Goal: Navigation & Orientation: Understand site structure

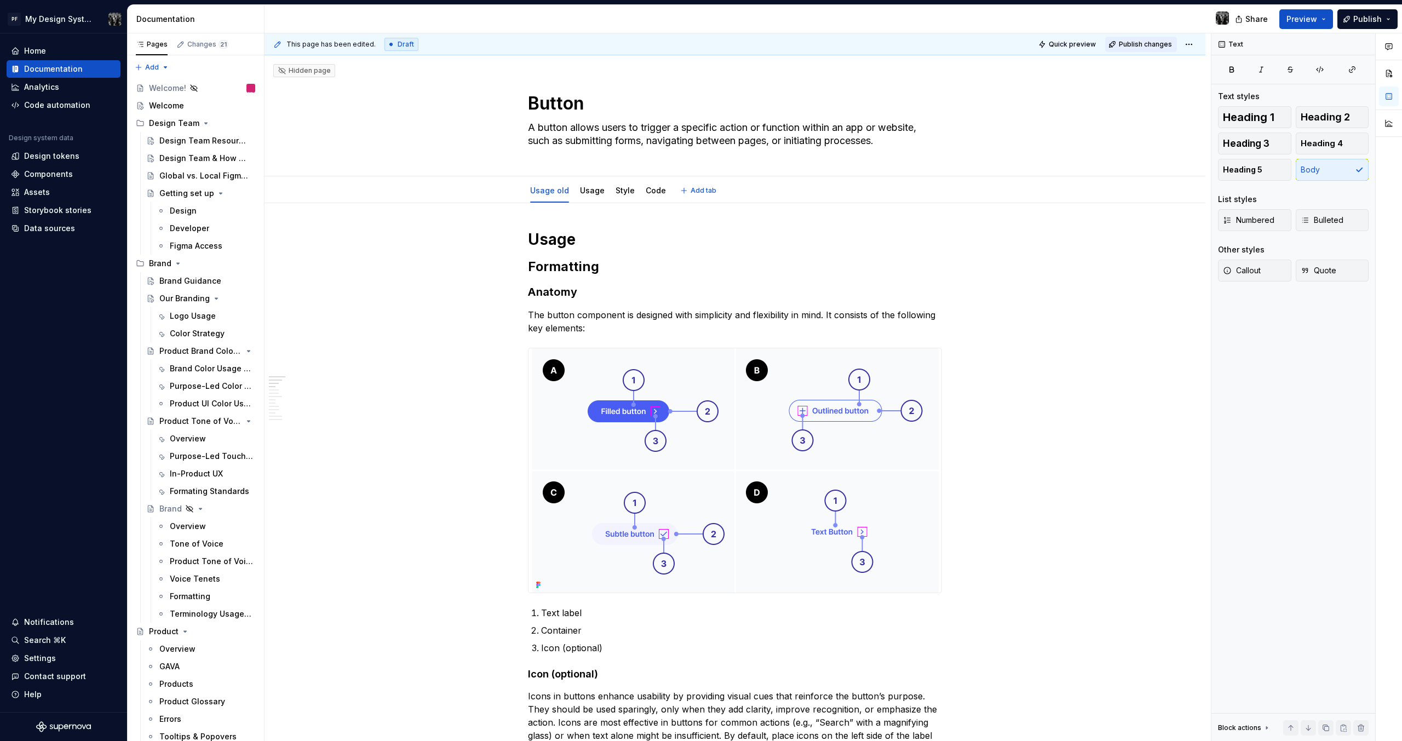
type textarea "*"
click at [1189, 44] on html "PF My Design System Home Documentation Analytics Code automation Design system …" at bounding box center [701, 370] width 1402 height 741
click at [1079, 368] on html "PF My Design System Home Documentation Analytics Code automation Design system …" at bounding box center [701, 370] width 1402 height 741
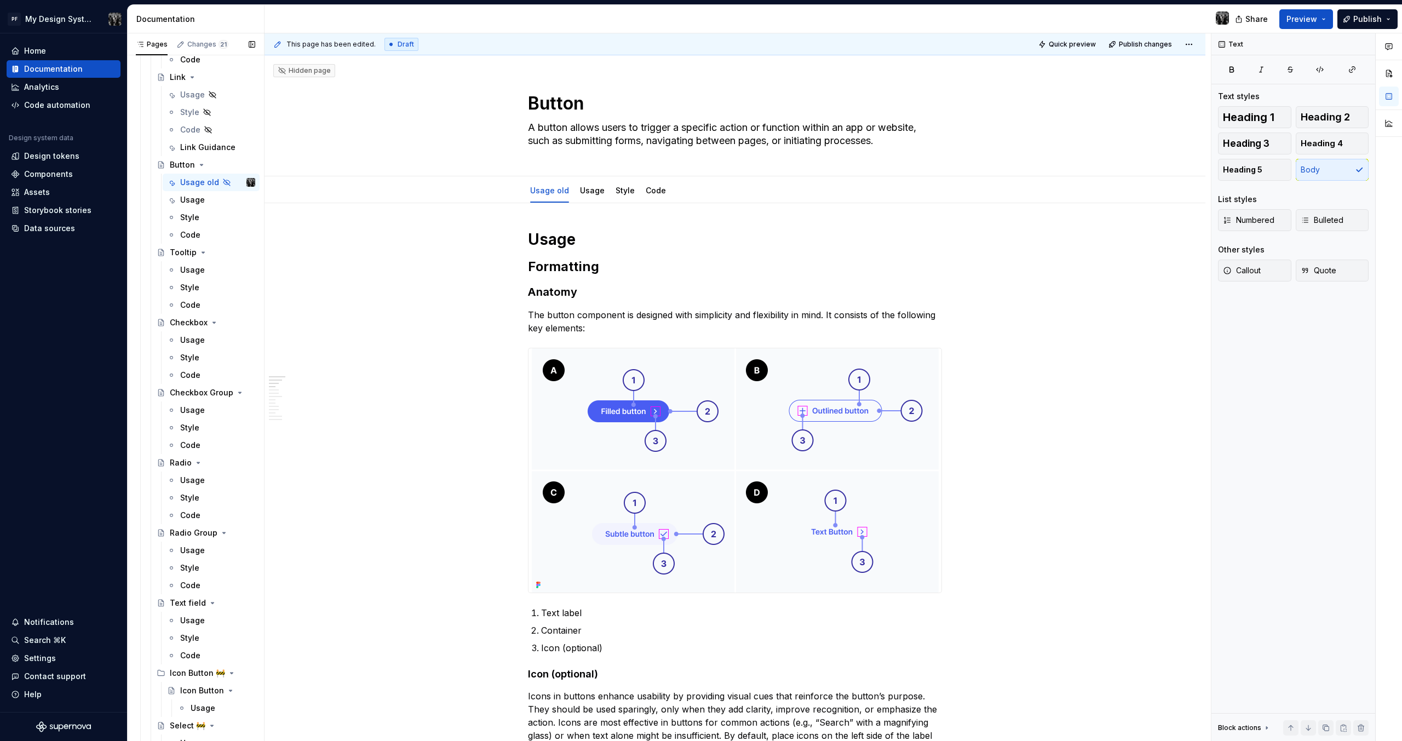
scroll to position [1464, 0]
click at [56, 351] on div "Home Documentation Analytics Code automation Design system data Design tokens C…" at bounding box center [63, 372] width 127 height 679
click at [58, 100] on div "Code automation" at bounding box center [57, 105] width 66 height 11
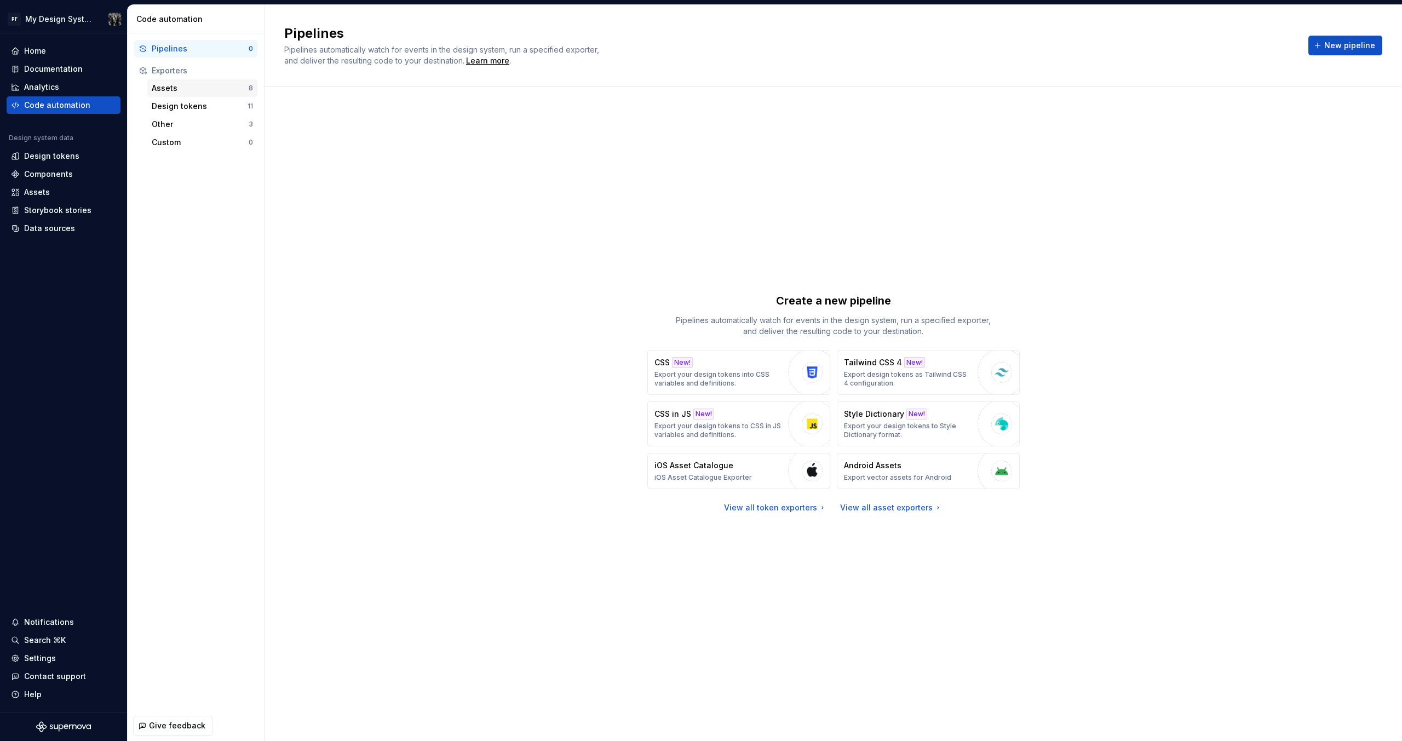
click at [189, 88] on div "Assets" at bounding box center [200, 88] width 97 height 11
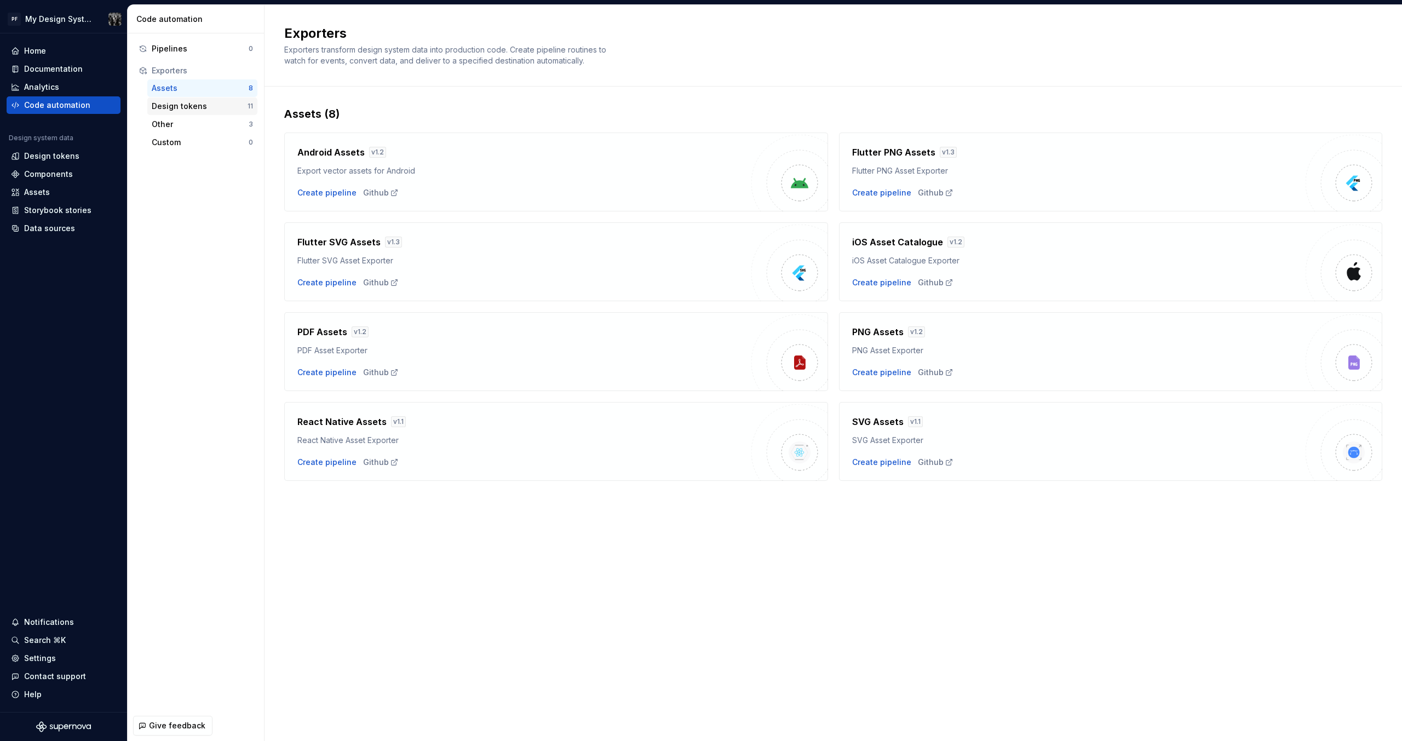
click at [173, 105] on div "Design tokens" at bounding box center [200, 106] width 96 height 11
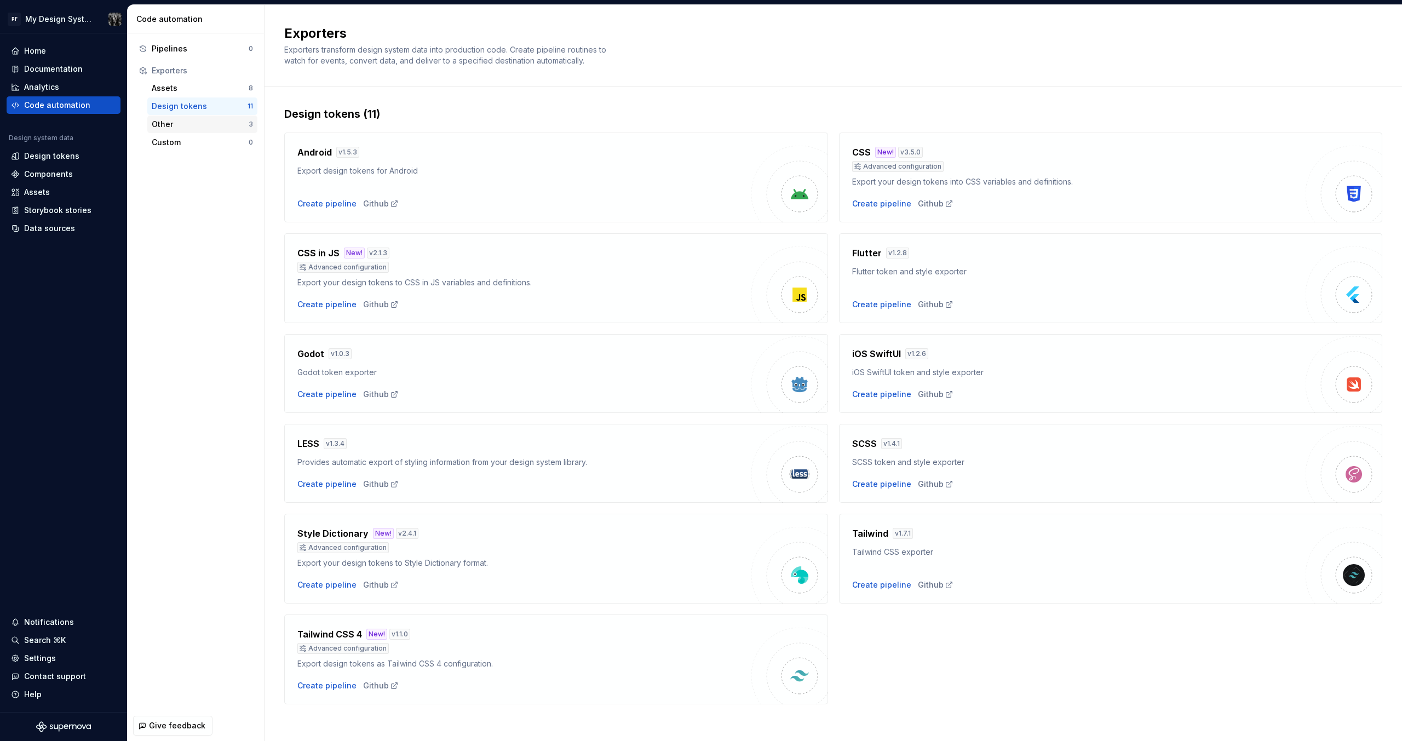
click at [170, 121] on div "Other" at bounding box center [200, 124] width 97 height 11
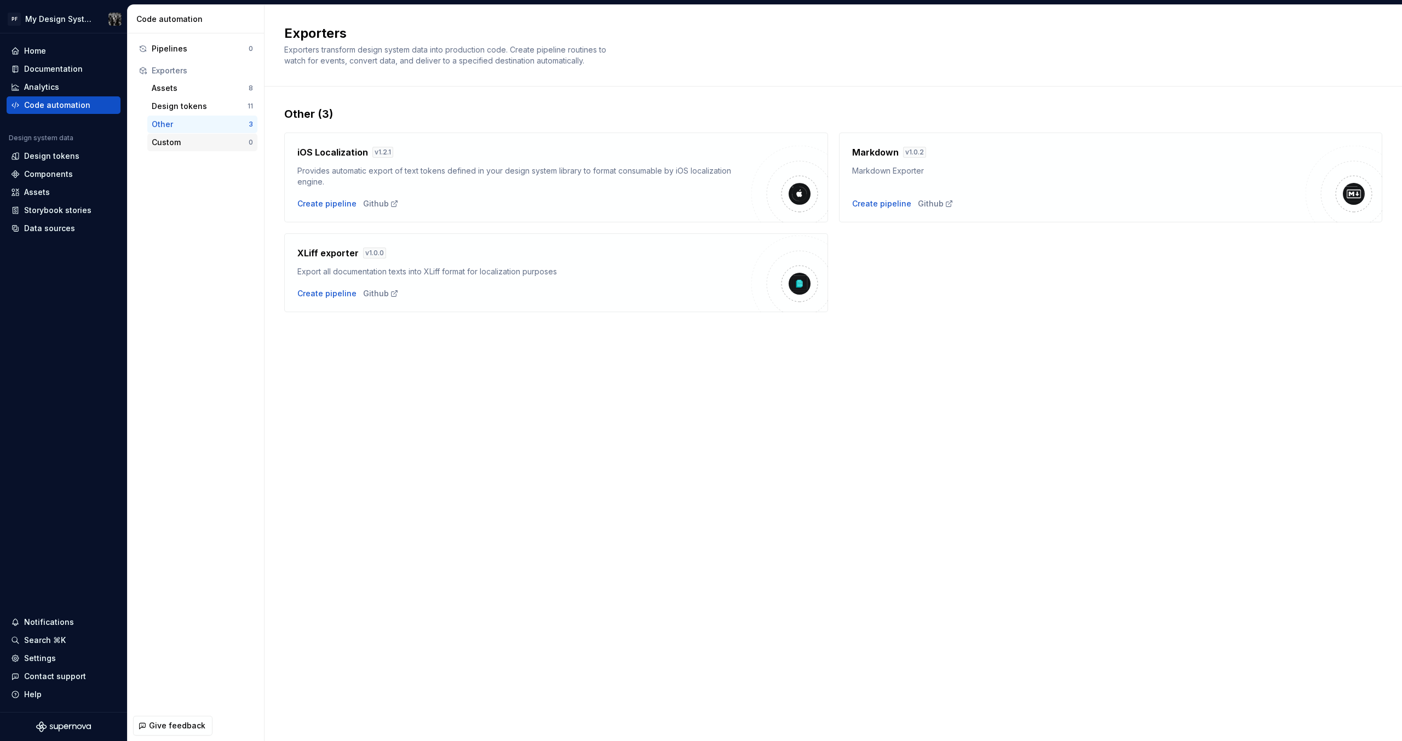
click at [190, 144] on div "Custom" at bounding box center [200, 142] width 97 height 11
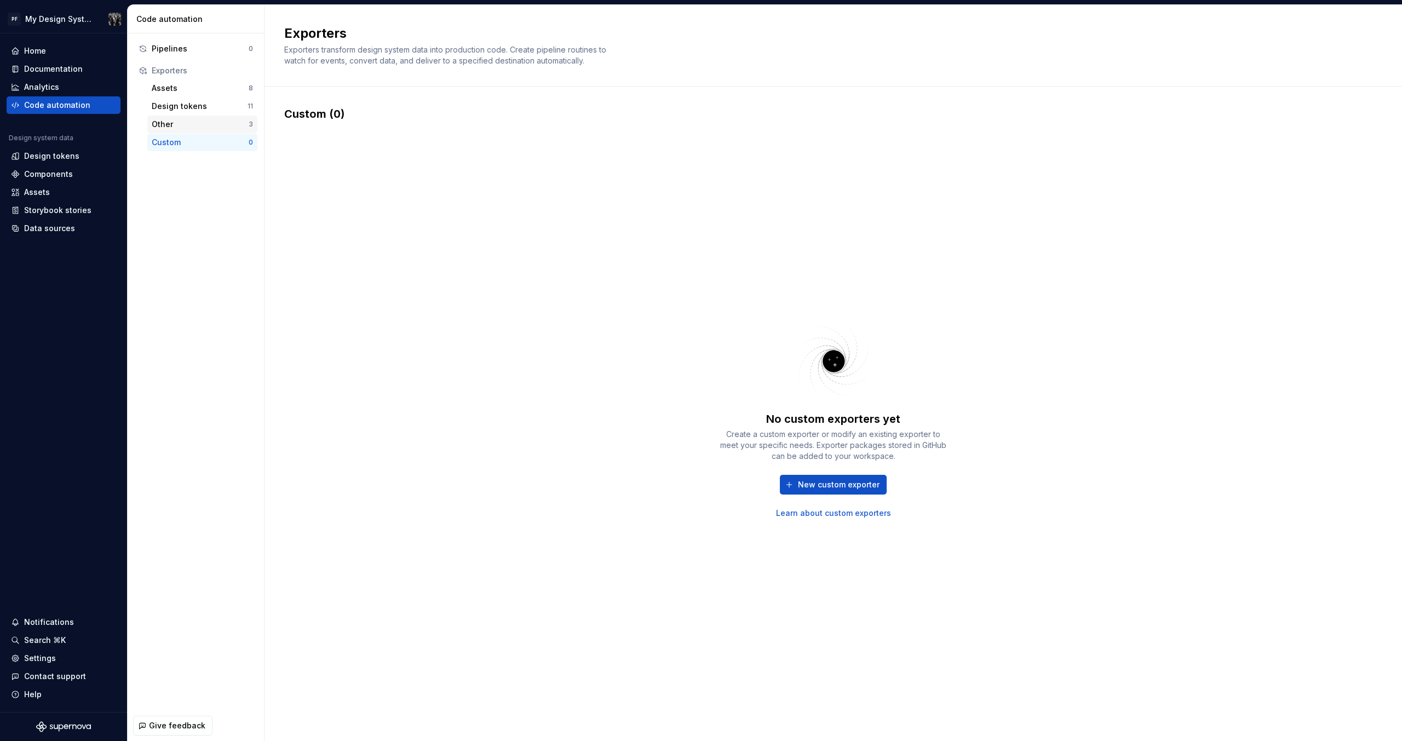
click at [178, 129] on div "Other" at bounding box center [200, 124] width 97 height 11
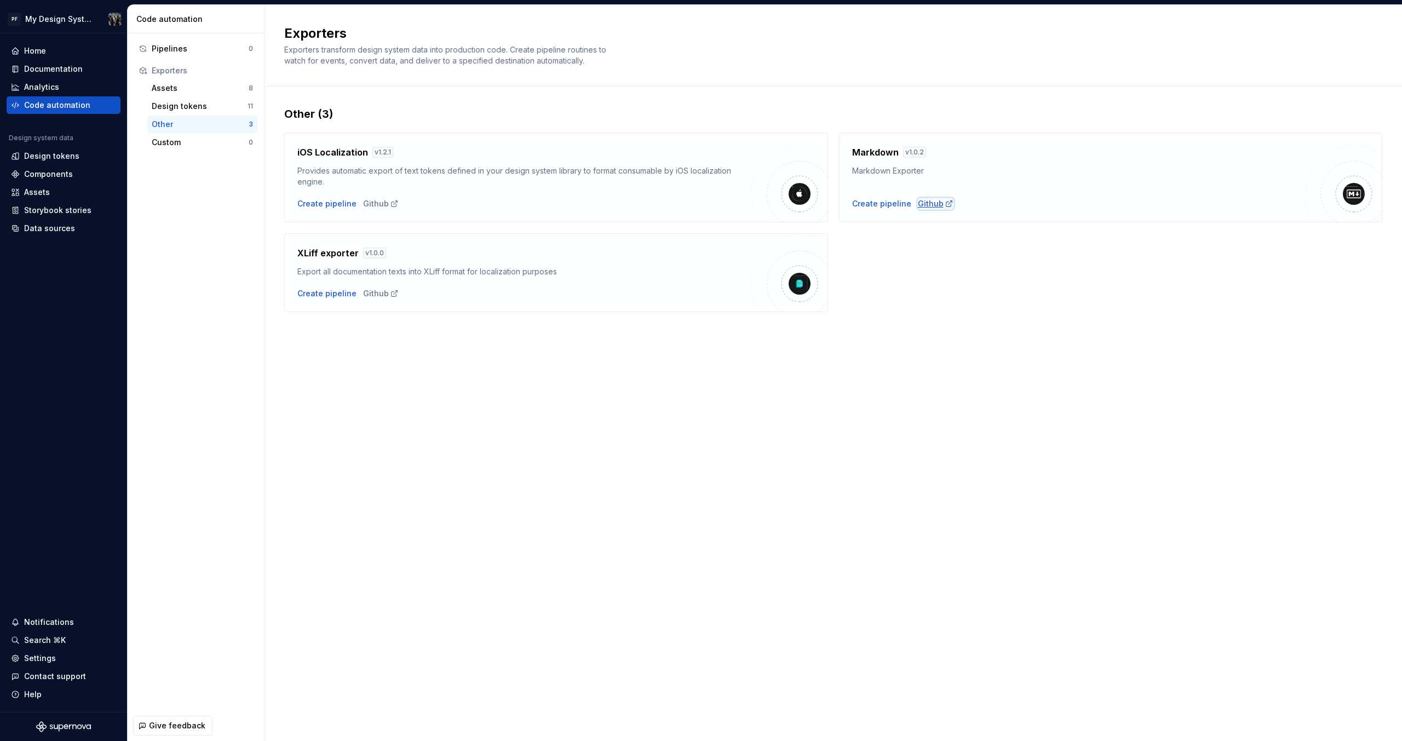
click at [946, 204] on icon at bounding box center [949, 204] width 6 height 6
